Goal: Transaction & Acquisition: Purchase product/service

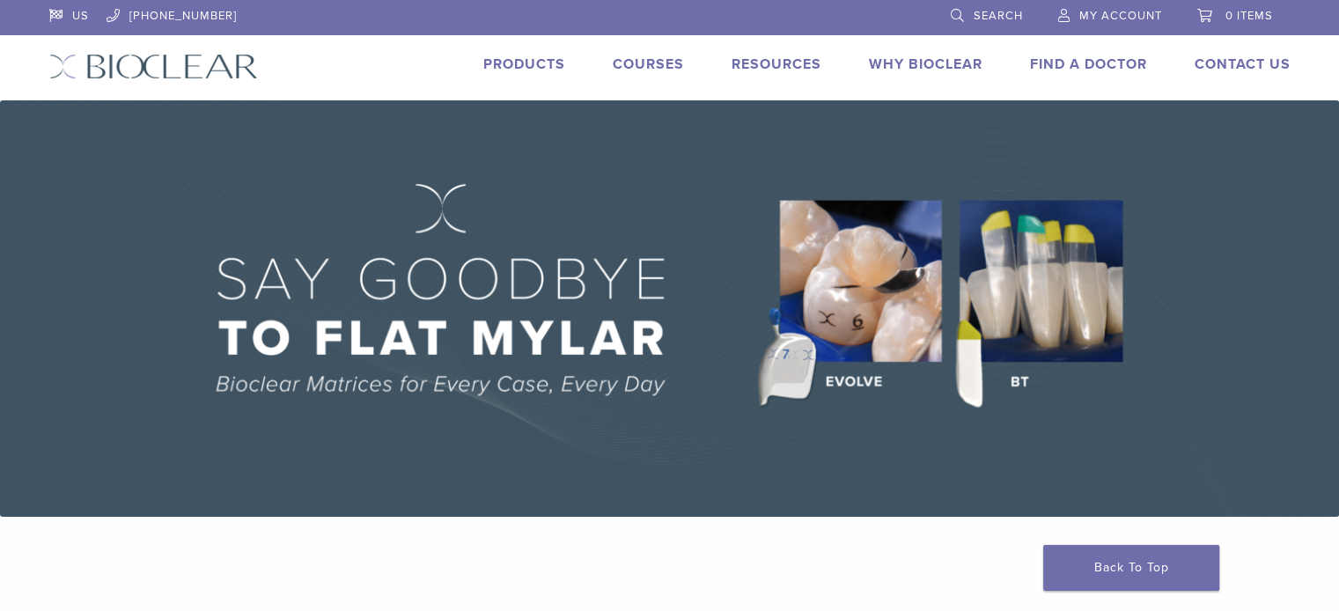
click at [540, 68] on link "Products" at bounding box center [524, 64] width 82 height 18
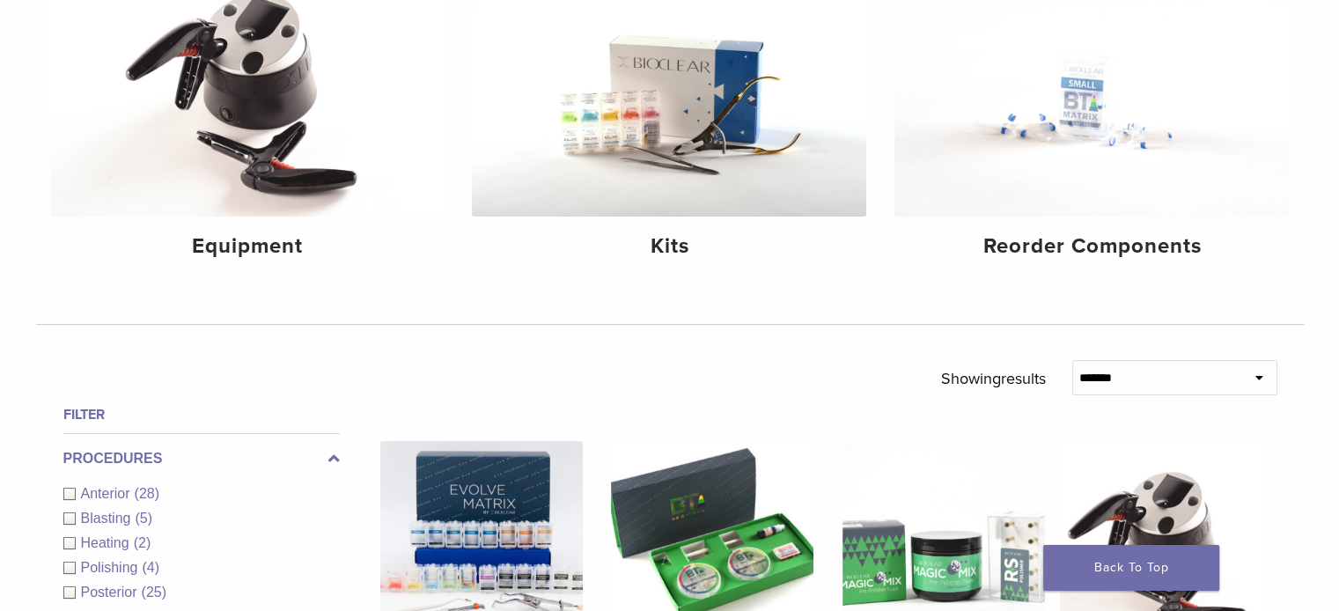
scroll to position [465, 0]
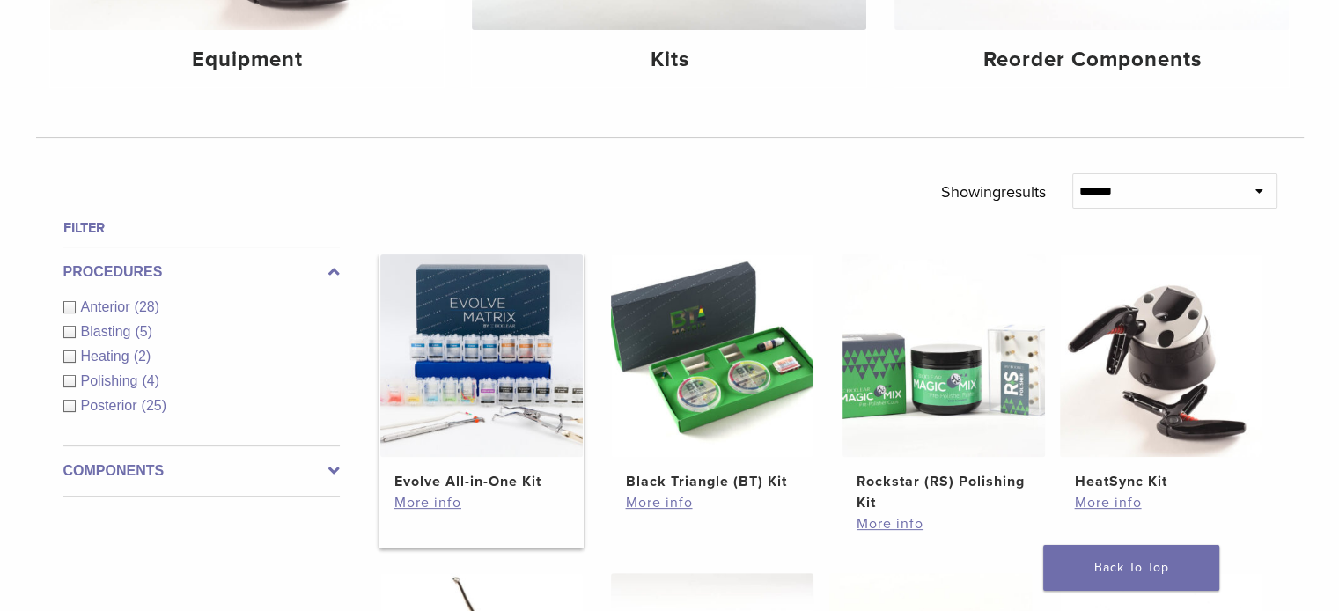
click at [467, 428] on img at bounding box center [481, 355] width 202 height 202
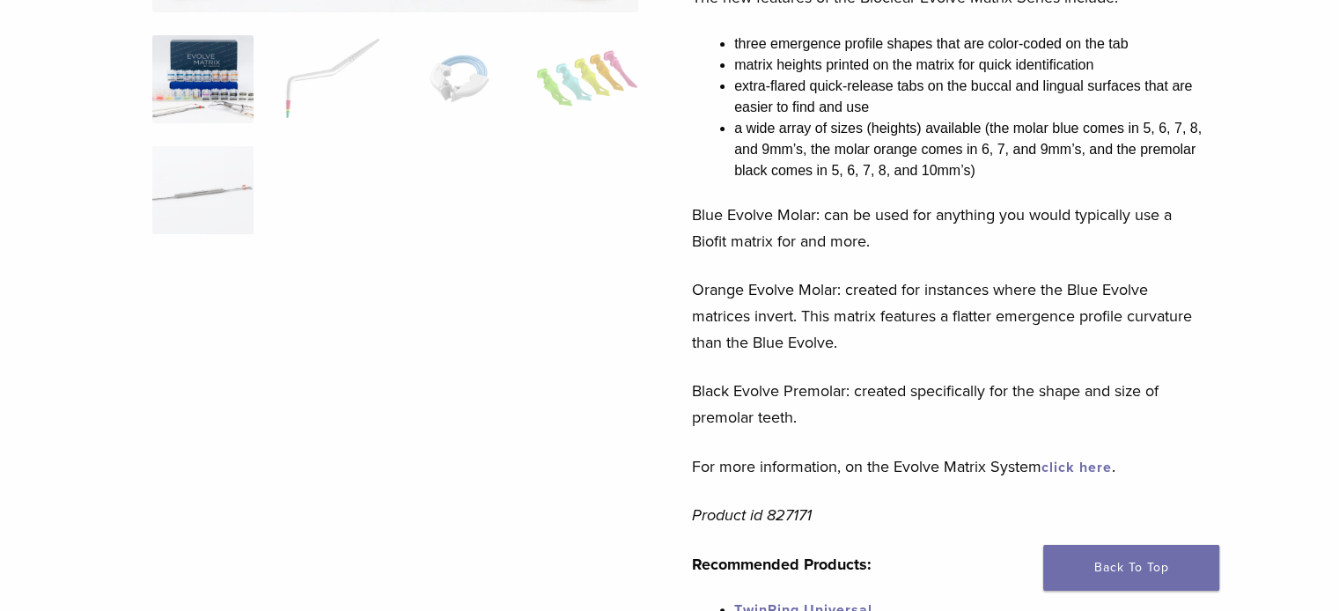
scroll to position [278, 0]
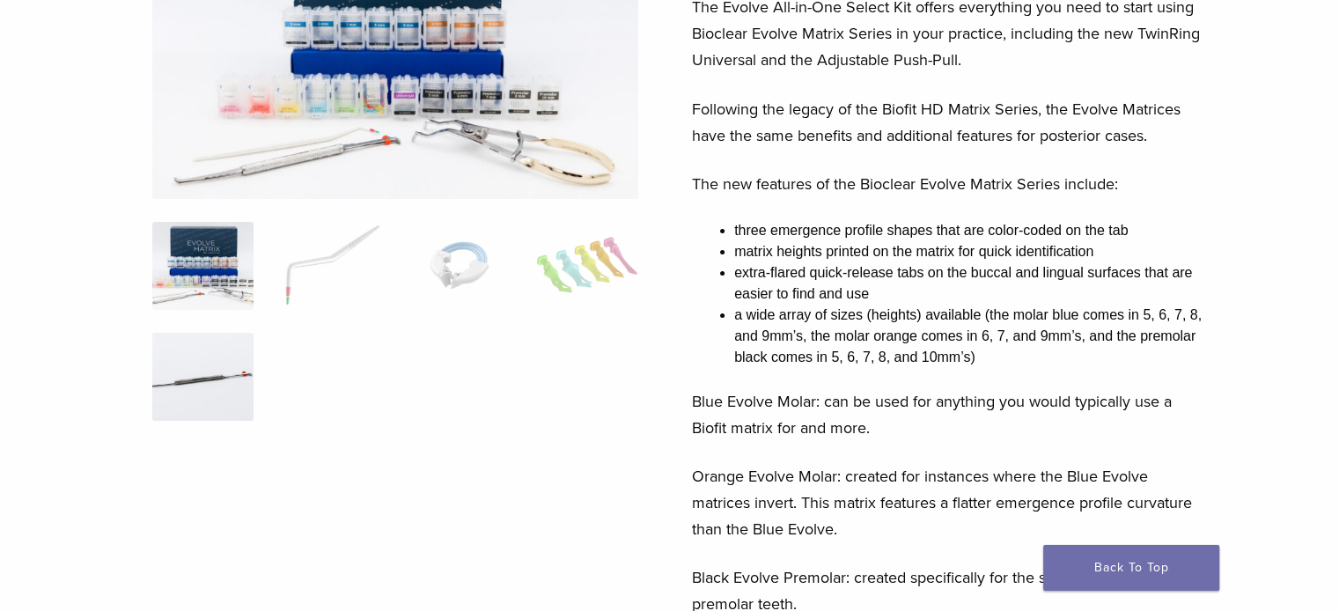
click at [228, 383] on img at bounding box center [202, 377] width 101 height 88
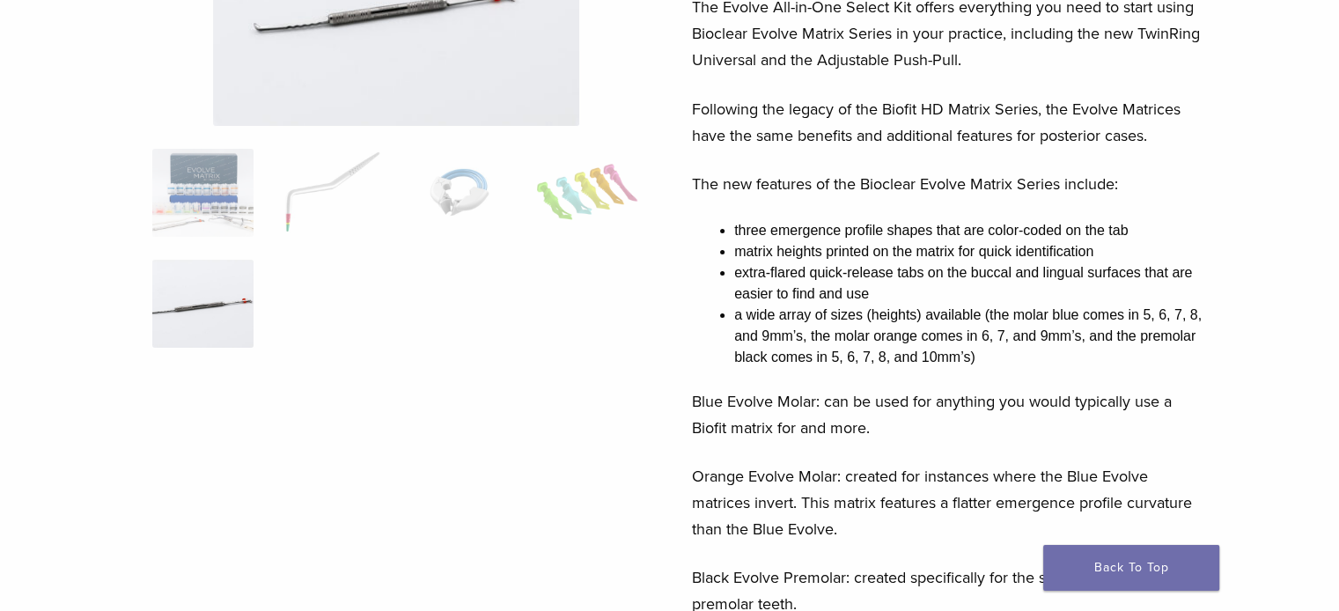
scroll to position [0, 0]
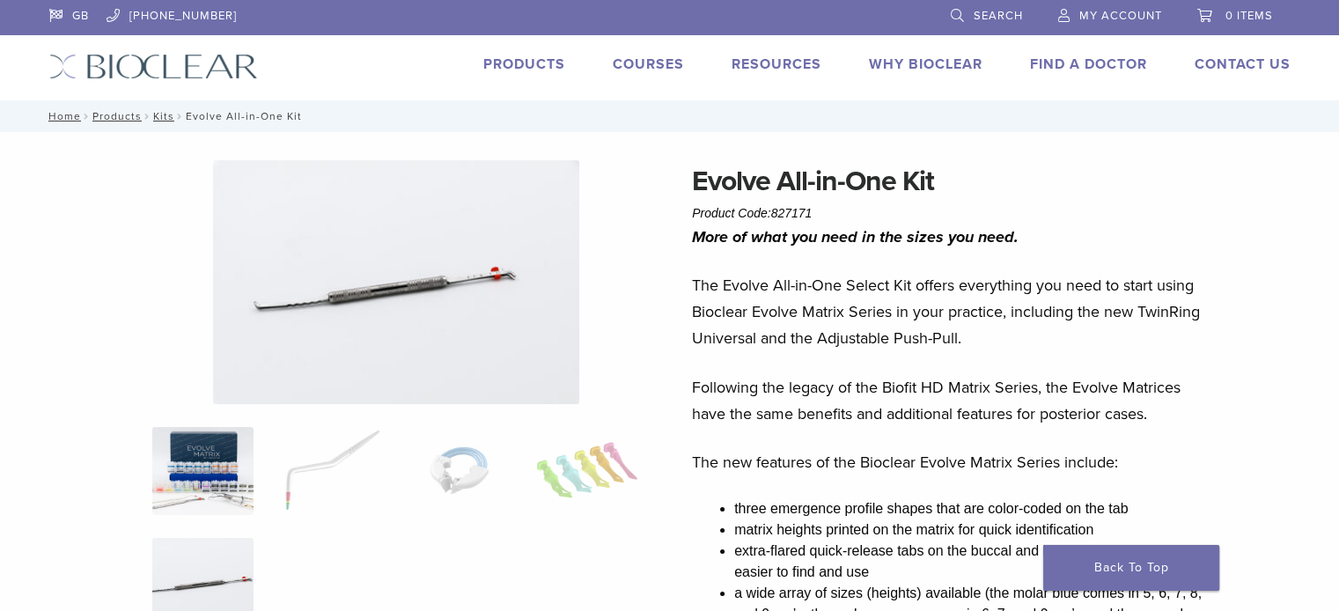
click at [187, 467] on img at bounding box center [202, 471] width 101 height 88
